Goal: Information Seeking & Learning: Learn about a topic

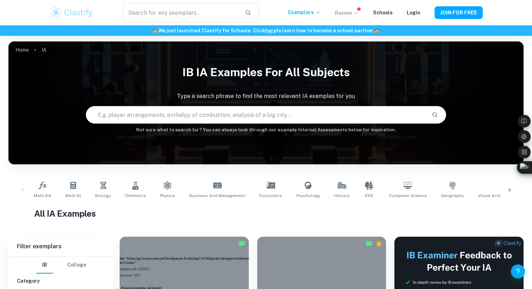
click at [355, 13] on p "Review" at bounding box center [347, 13] width 24 height 8
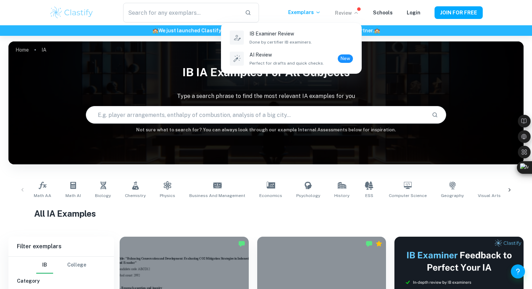
click at [355, 12] on div at bounding box center [266, 144] width 532 height 289
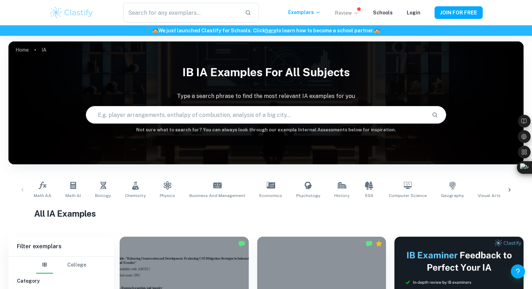
click at [355, 12] on p "Review" at bounding box center [347, 13] width 24 height 8
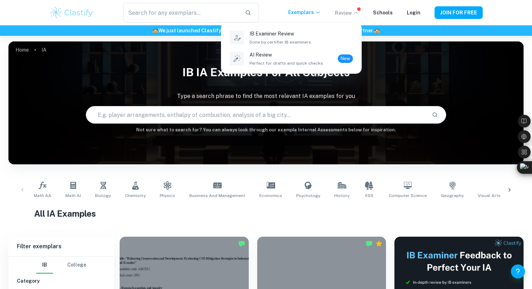
click at [446, 28] on div at bounding box center [266, 144] width 532 height 289
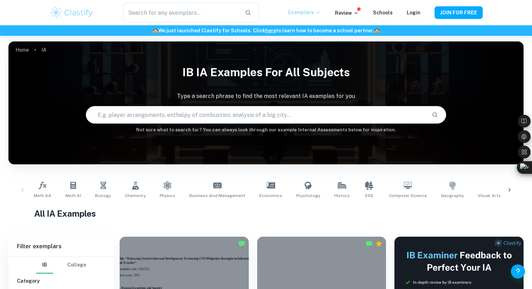
click at [315, 9] on p "Exemplars" at bounding box center [304, 12] width 33 height 8
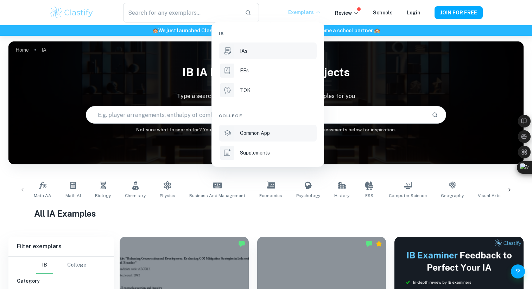
scroll to position [11, 0]
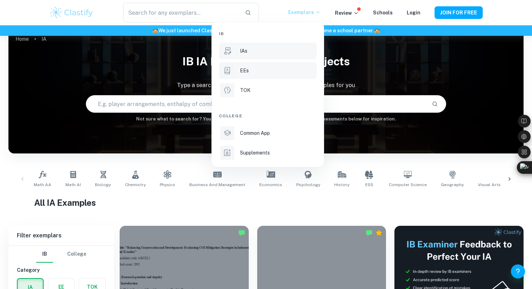
click at [249, 71] on div "EEs" at bounding box center [277, 71] width 75 height 8
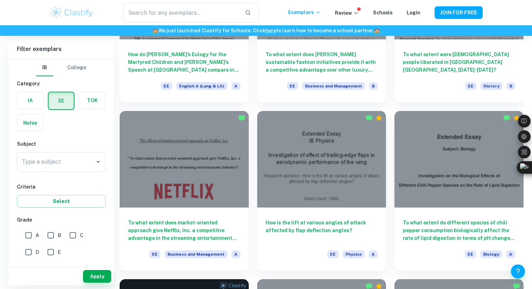
scroll to position [6198, 0]
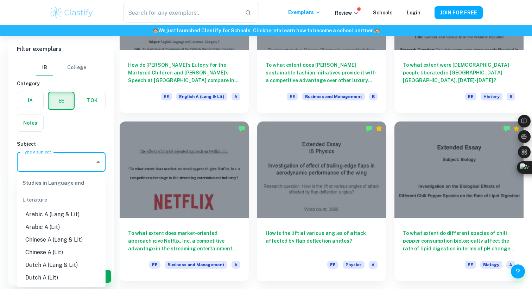
click at [57, 164] on input "Type a subject" at bounding box center [56, 161] width 72 height 13
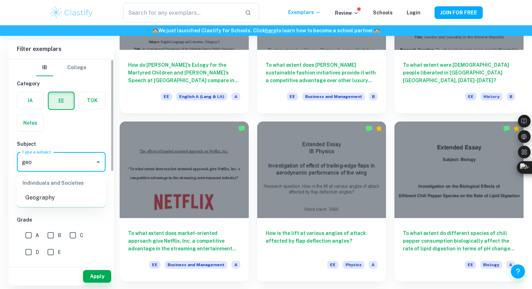
click at [41, 196] on li "Geography" at bounding box center [61, 198] width 89 height 13
type input "Geography"
click at [50, 234] on input "B" at bounding box center [51, 236] width 14 height 14
checkbox input "true"
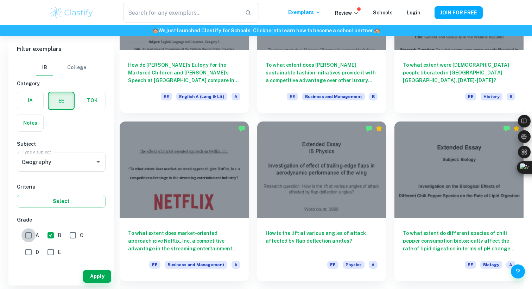
click at [25, 234] on input "A" at bounding box center [28, 236] width 14 height 14
checkbox input "true"
click at [89, 272] on button "Apply" at bounding box center [97, 276] width 28 height 13
